Goal: Task Accomplishment & Management: Use online tool/utility

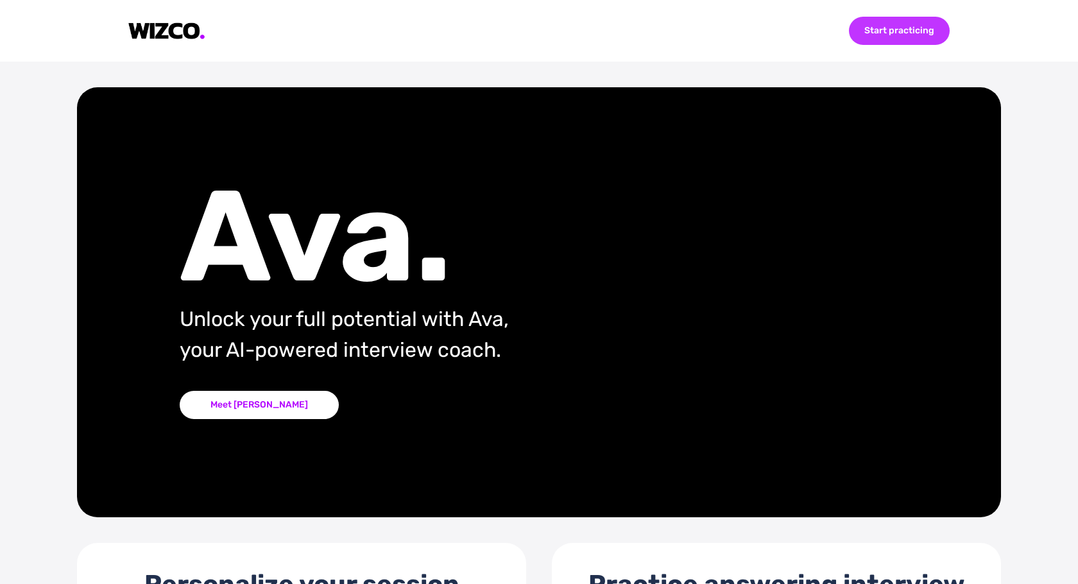
click at [917, 29] on div "Start practicing" at bounding box center [899, 31] width 101 height 28
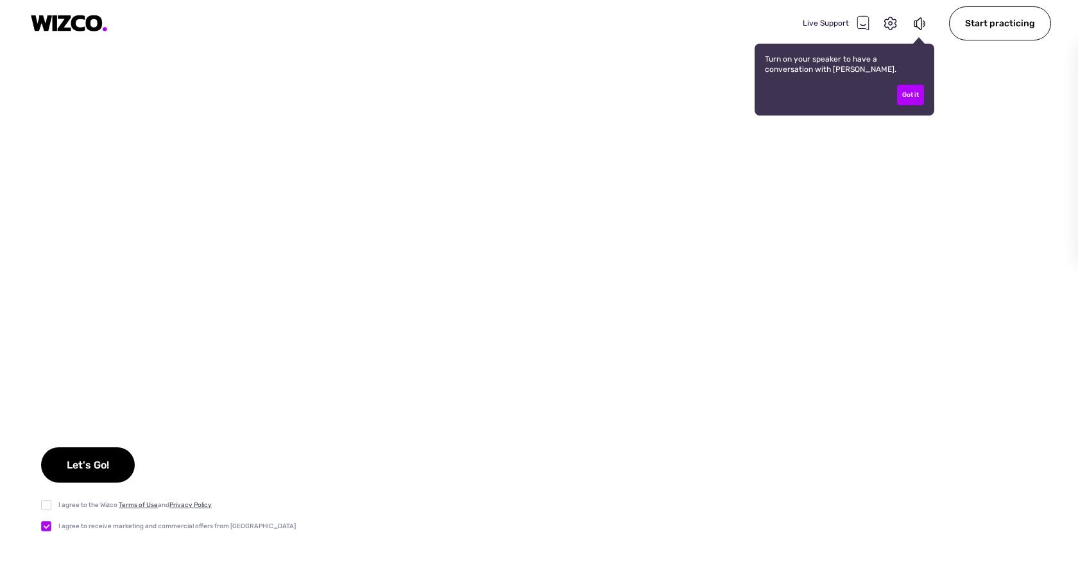
checkbox input "true"
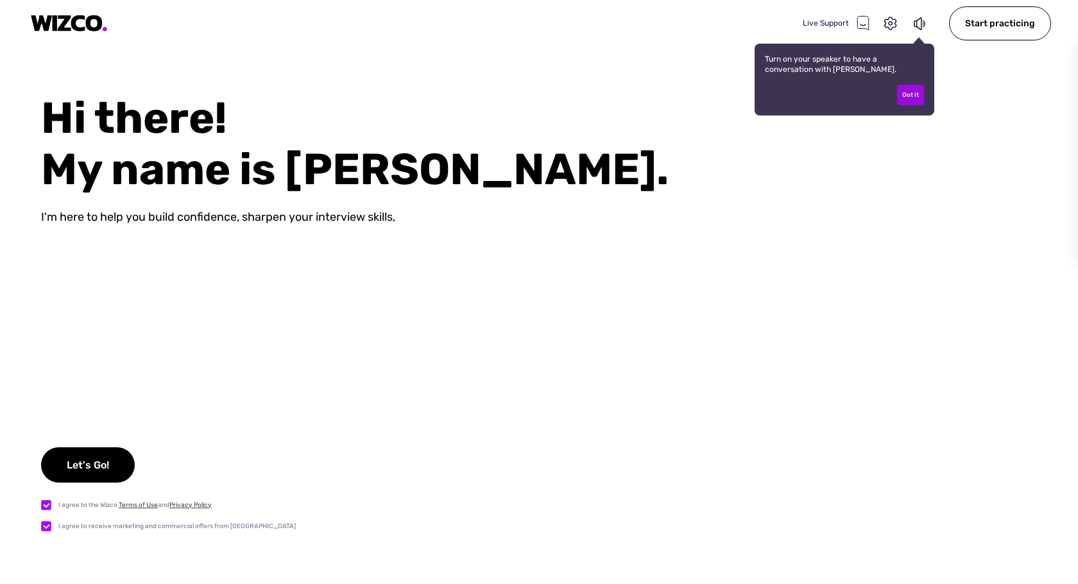
click at [912, 98] on div "Got it" at bounding box center [910, 95] width 27 height 21
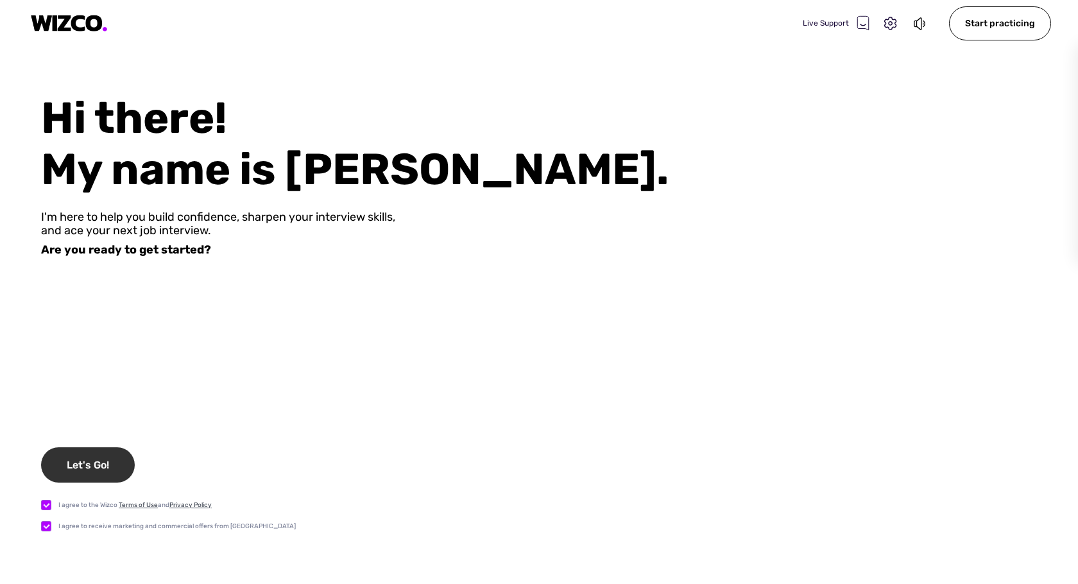
click at [85, 458] on div "Let's Go!" at bounding box center [88, 464] width 94 height 35
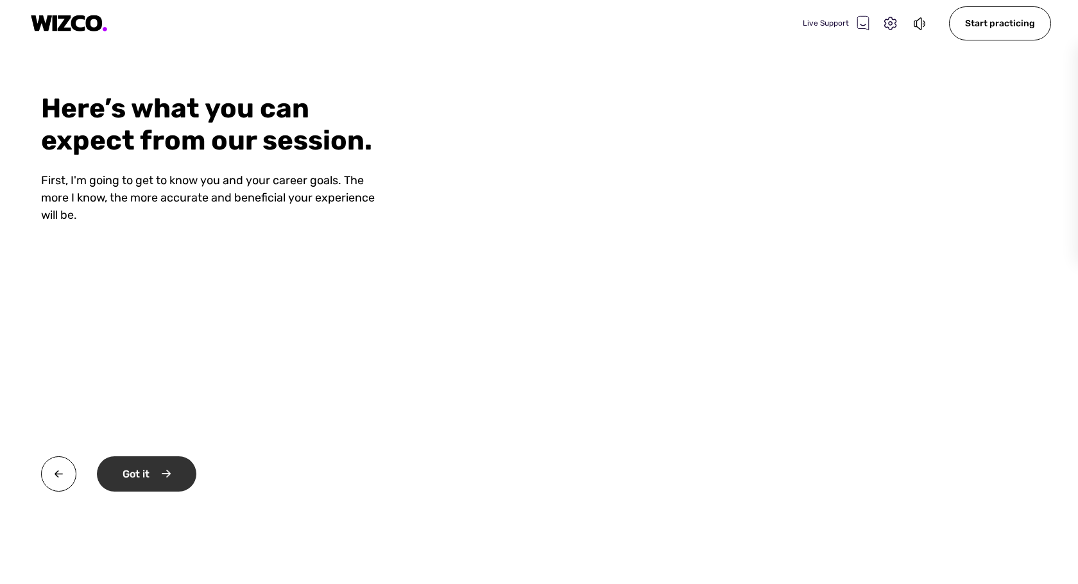
click at [153, 474] on div "Got it" at bounding box center [146, 473] width 99 height 35
click at [153, 474] on div "Okay" at bounding box center [145, 473] width 97 height 35
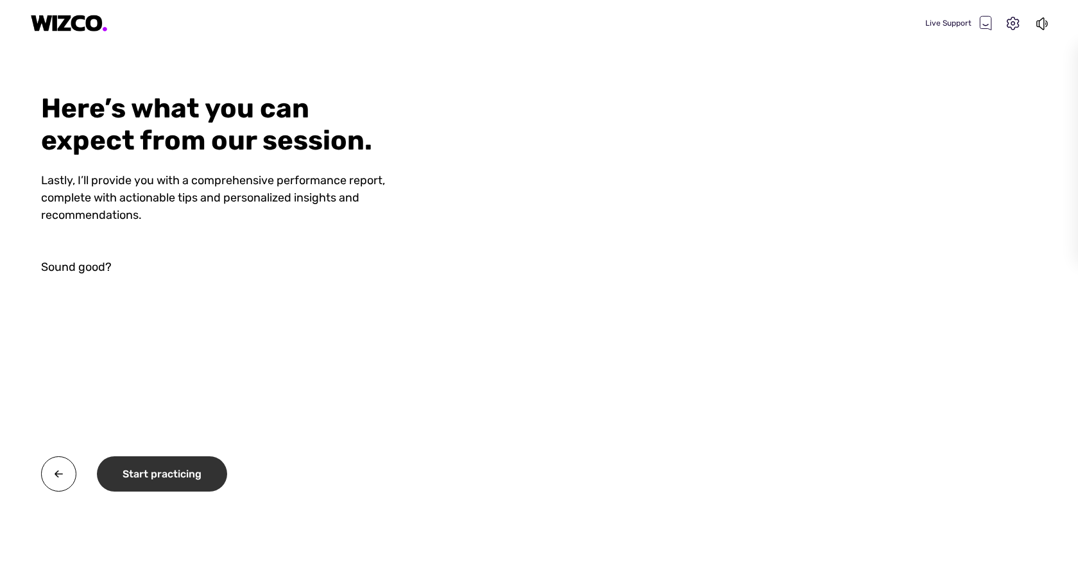
click at [153, 474] on div "Start practicing" at bounding box center [162, 473] width 130 height 35
